Goal: Transaction & Acquisition: Purchase product/service

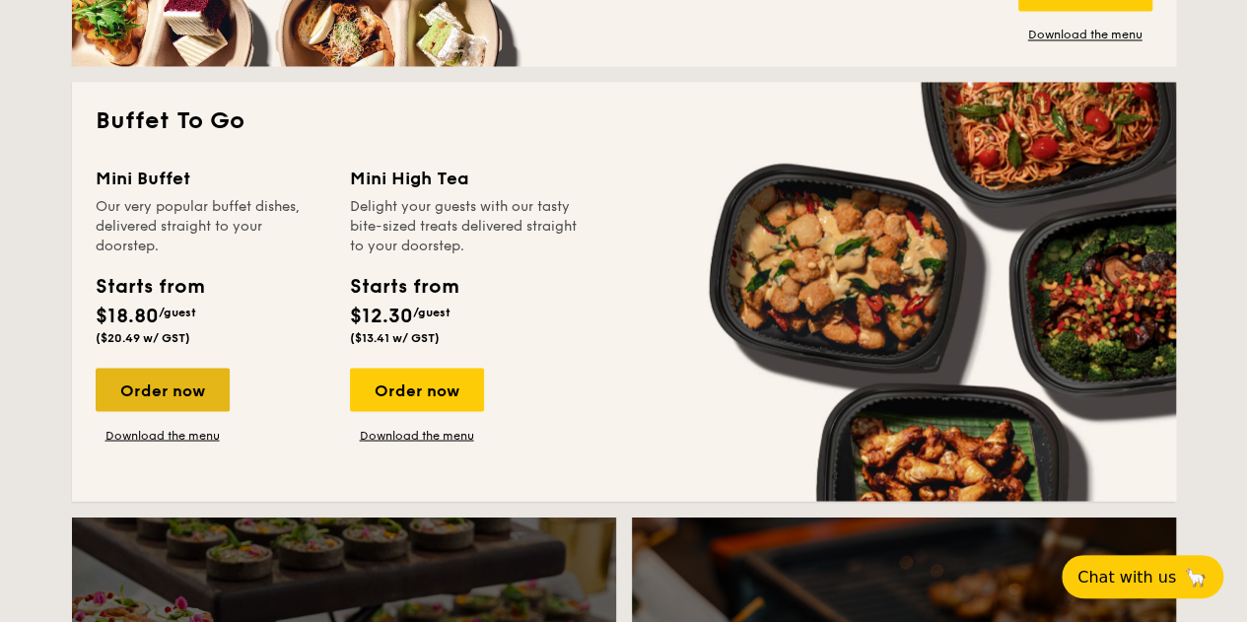
click at [154, 395] on div "Order now" at bounding box center [163, 389] width 134 height 43
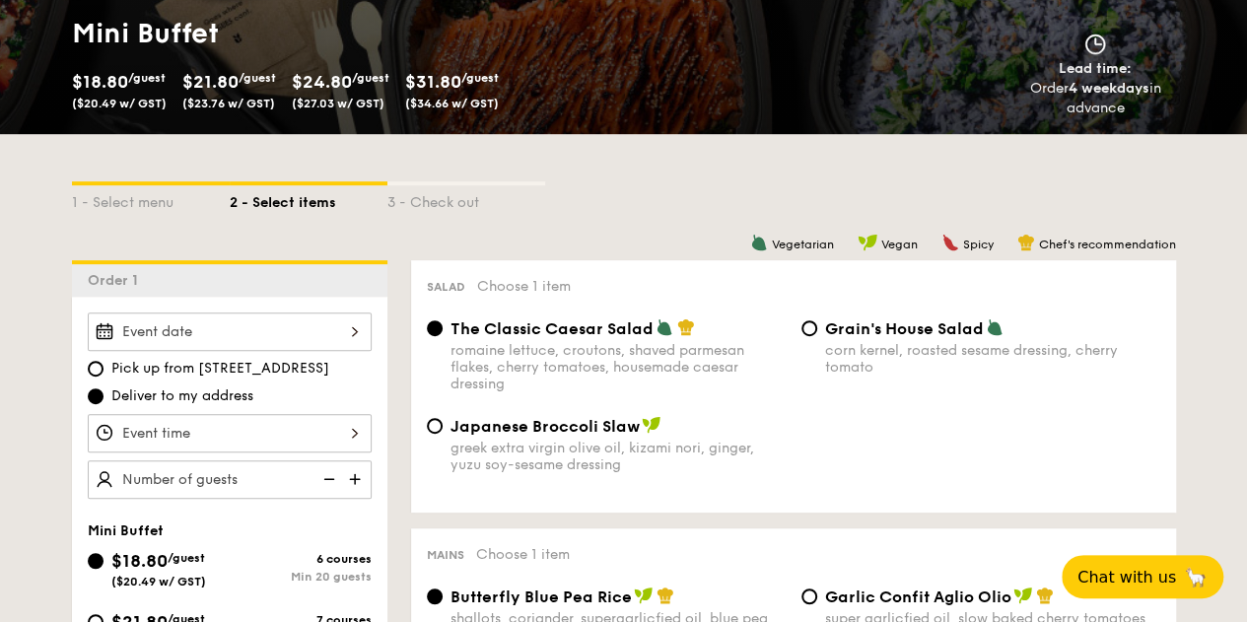
scroll to position [493, 0]
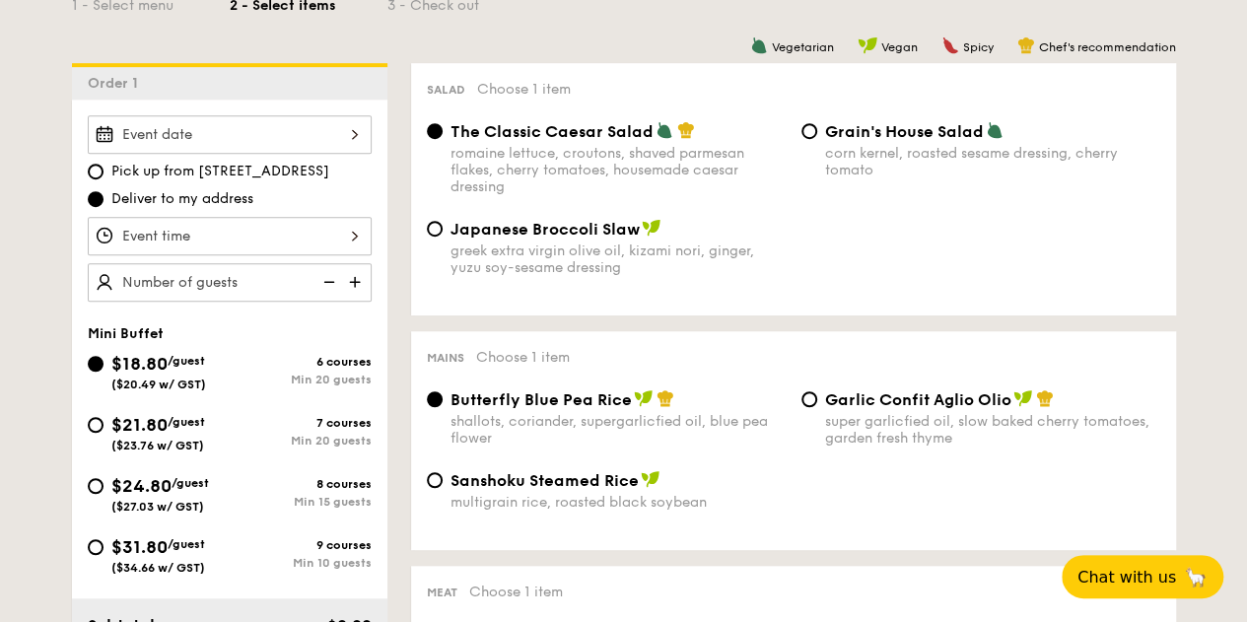
click at [570, 223] on span "Japanese Broccoli Slaw" at bounding box center [545, 229] width 189 height 19
click at [443, 223] on input "Japanese Broccoli Slaw greek extra virgin olive oil, kizami nori, ginger, yuzu …" at bounding box center [435, 229] width 16 height 16
radio input "true"
click at [811, 393] on input "Garlic Confit Aglio Olio super garlicfied oil, slow baked cherry tomatoes, gard…" at bounding box center [810, 399] width 16 height 16
radio input "true"
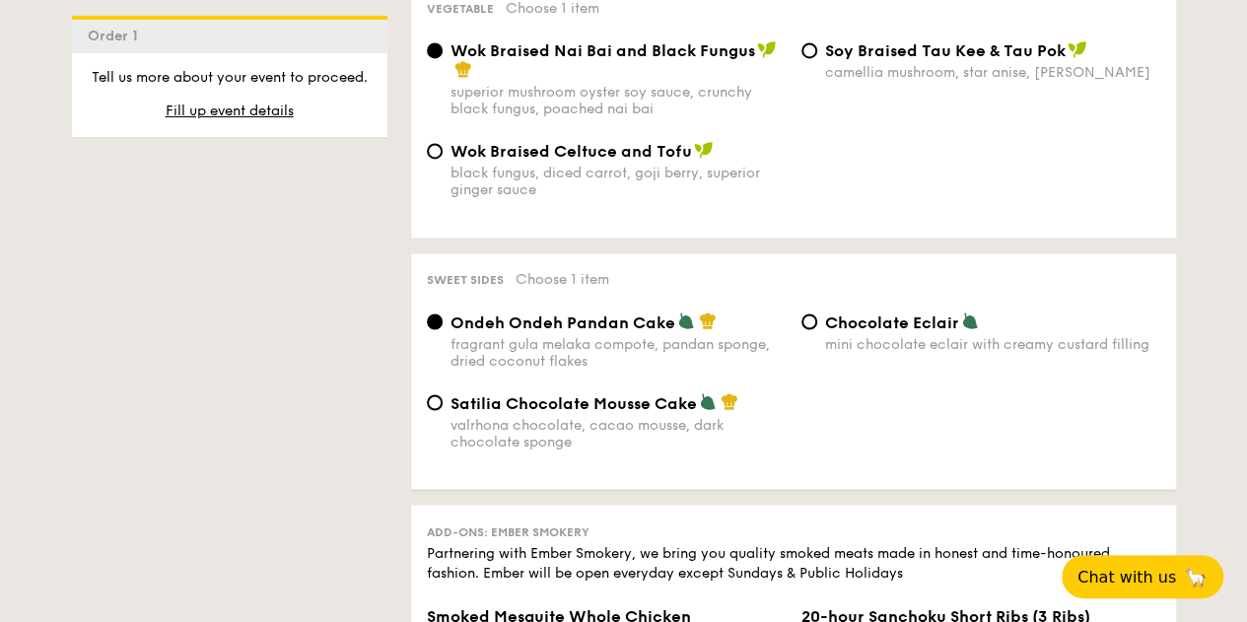
scroll to position [1676, 0]
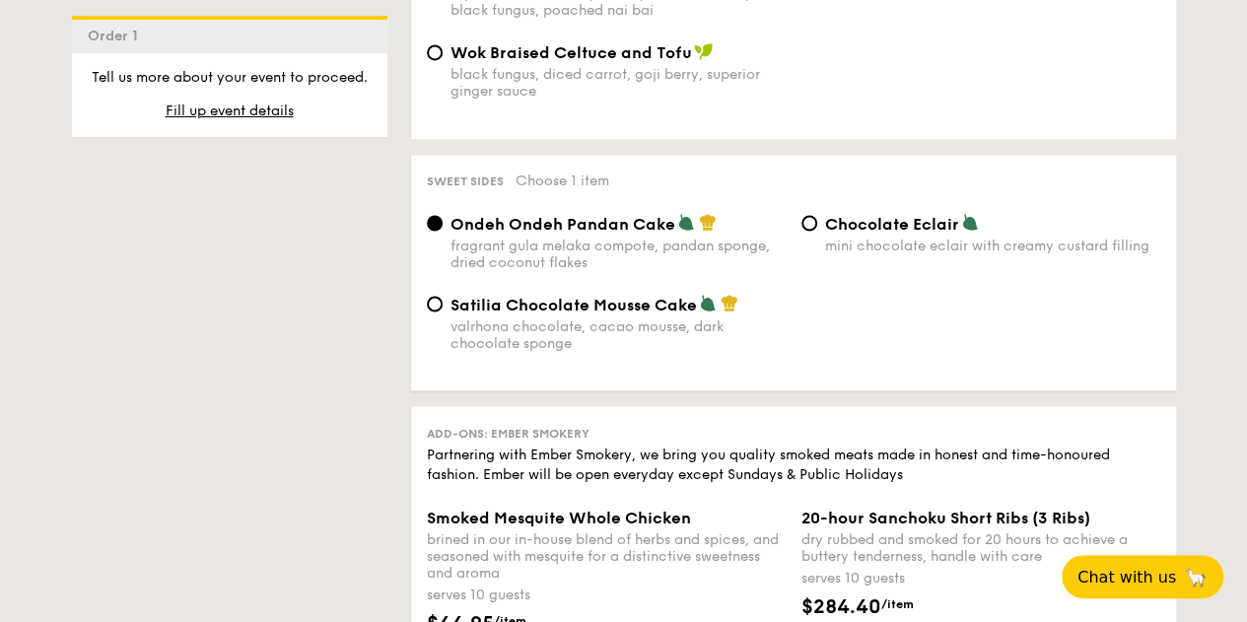
click at [704, 312] on img at bounding box center [708, 303] width 18 height 18
click at [443, 312] on input "Satilia Chocolate Mousse Cake valrhona chocolate, cacao mousse, dark chocolate …" at bounding box center [435, 304] width 16 height 16
radio input "true"
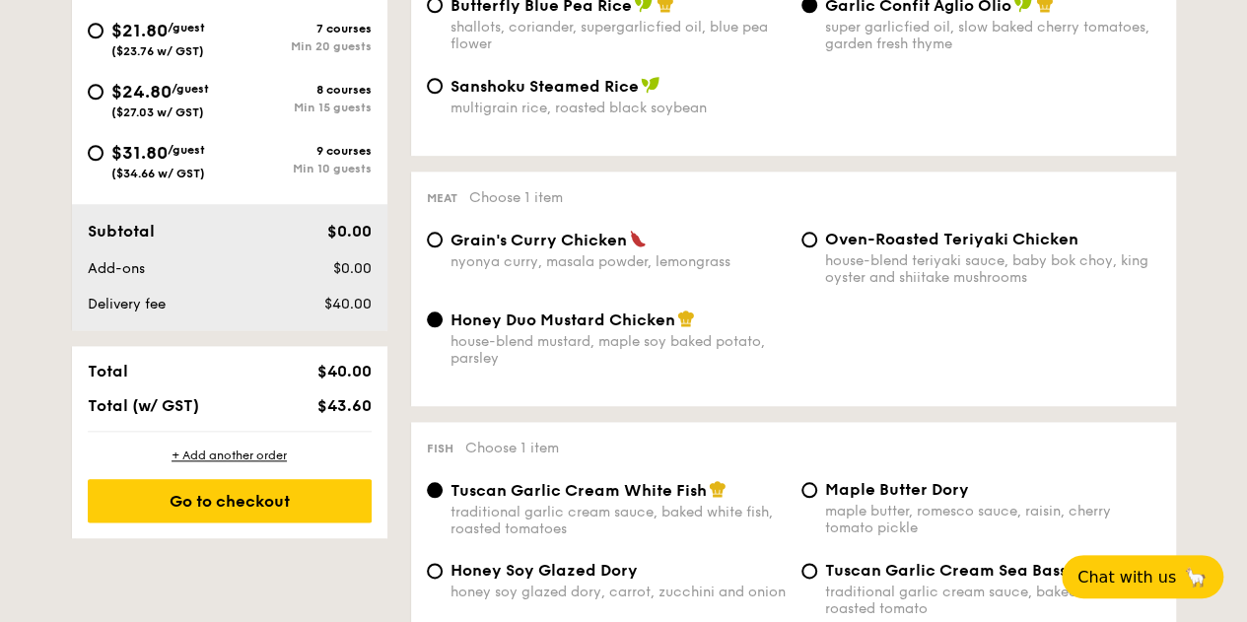
scroll to position [99, 0]
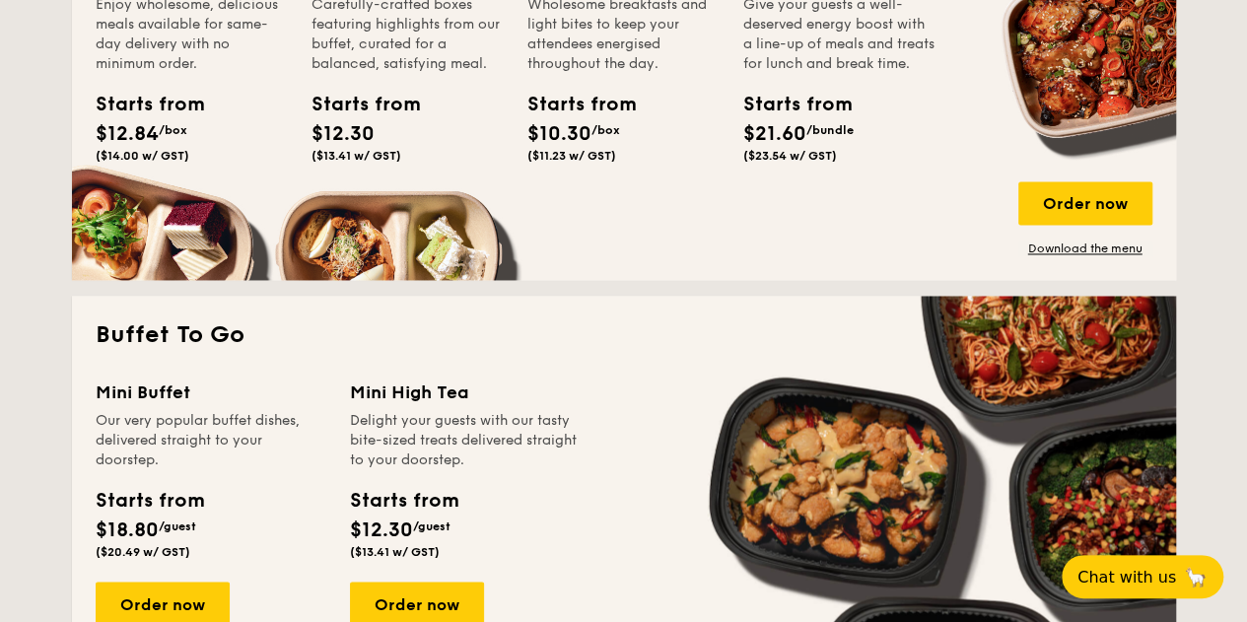
scroll to position [1567, 0]
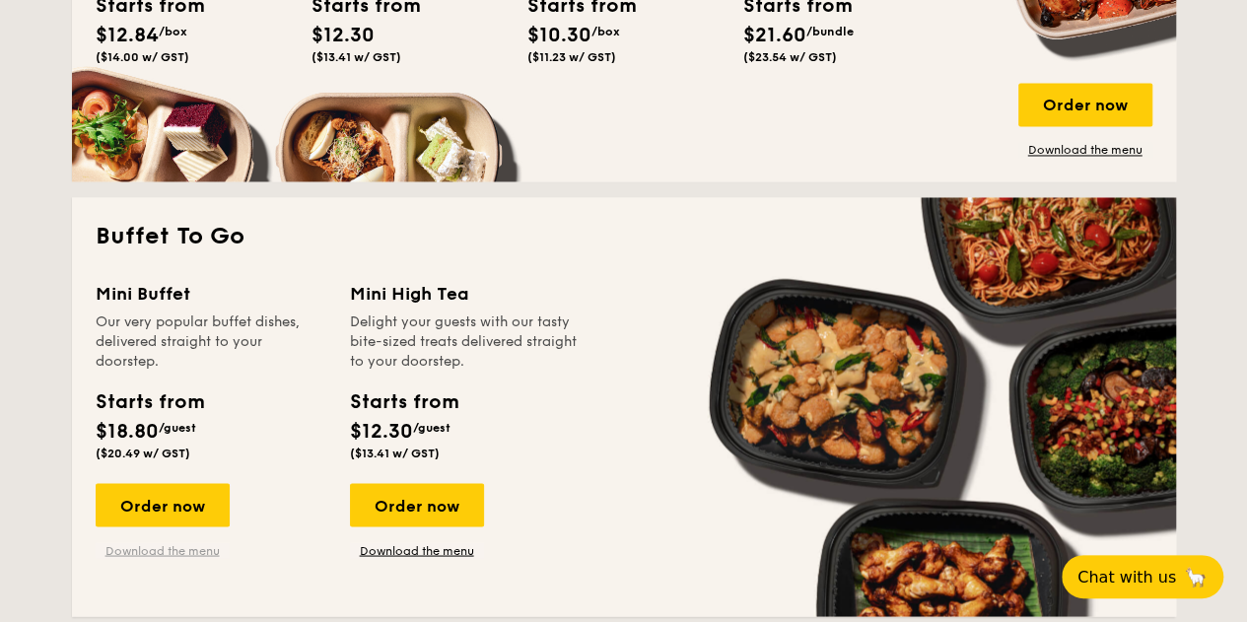
click at [177, 543] on link "Download the menu" at bounding box center [163, 550] width 134 height 16
